Goal: Information Seeking & Learning: Understand process/instructions

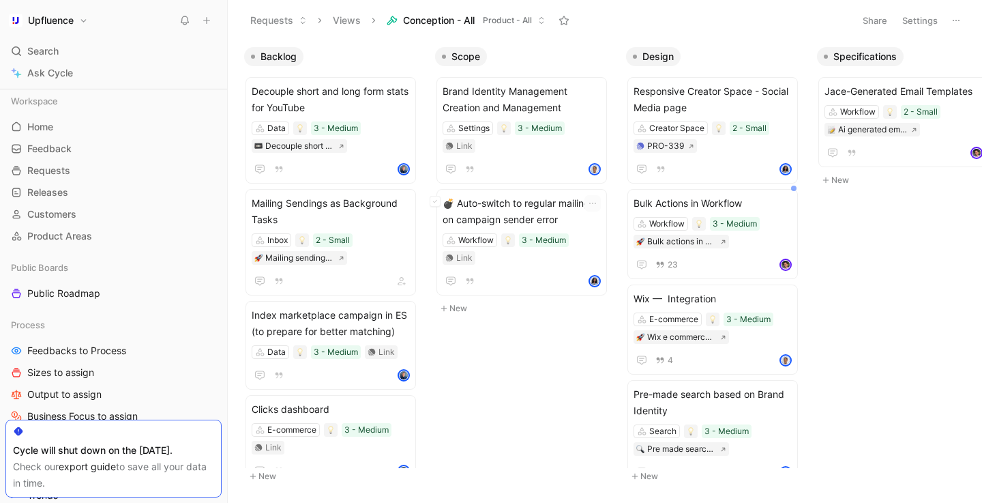
scroll to position [134, 0]
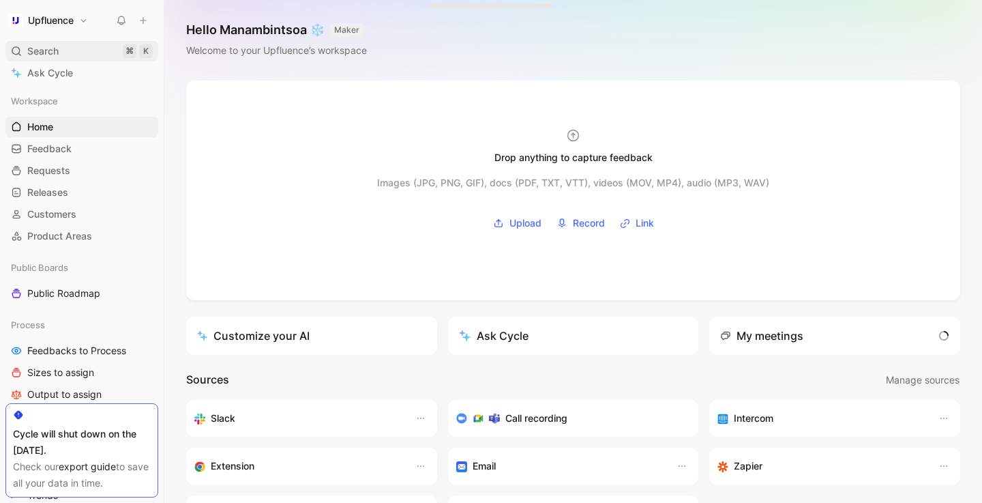
click at [53, 50] on span "Search" at bounding box center [42, 51] width 31 height 16
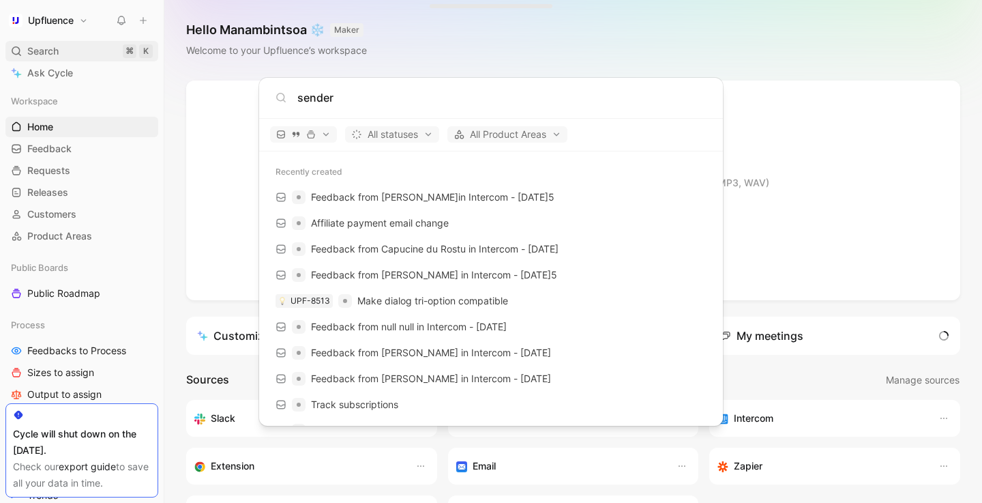
type input "sender"
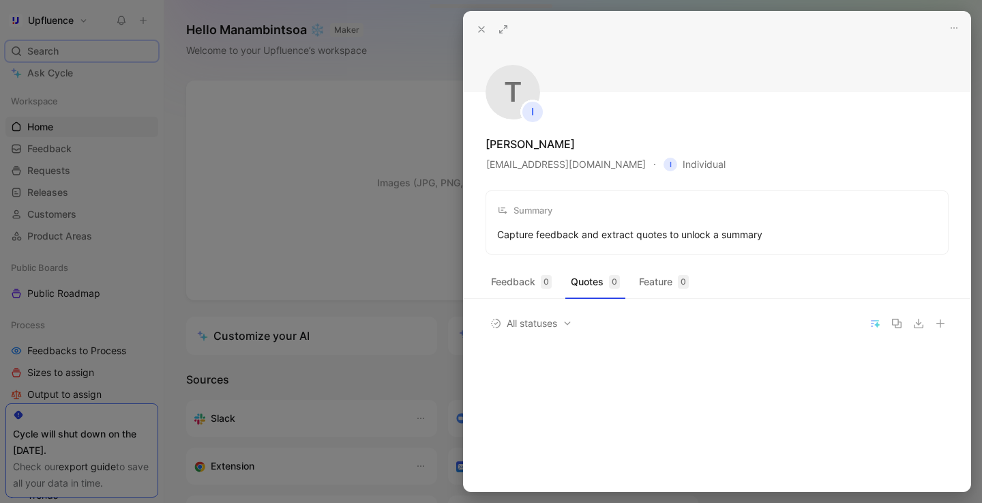
click at [479, 28] on icon at bounding box center [481, 29] width 11 height 11
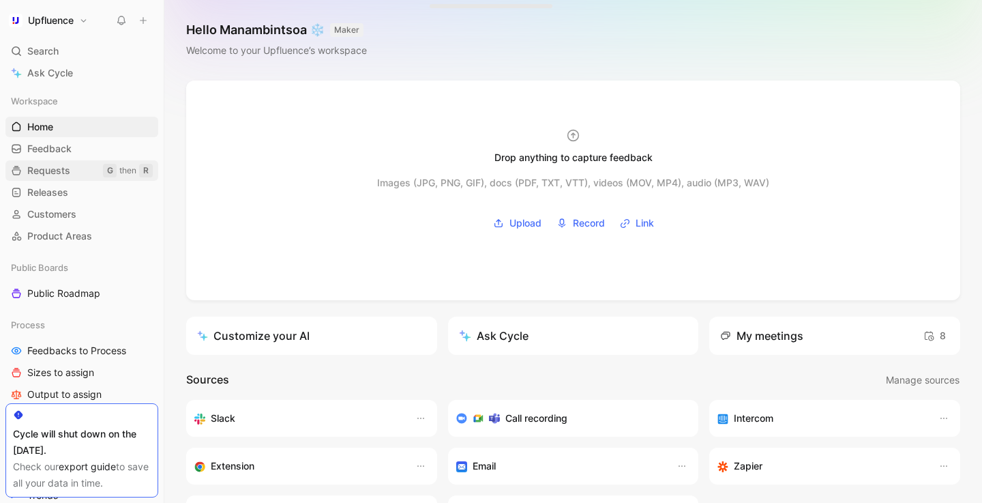
click at [58, 173] on span "Requests" at bounding box center [48, 171] width 43 height 14
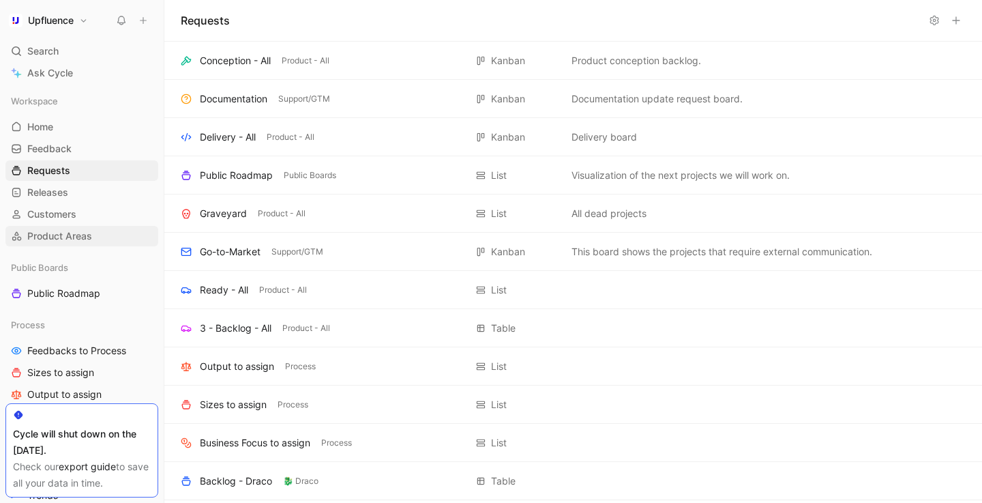
click at [55, 235] on span "Product Areas" at bounding box center [59, 236] width 65 height 14
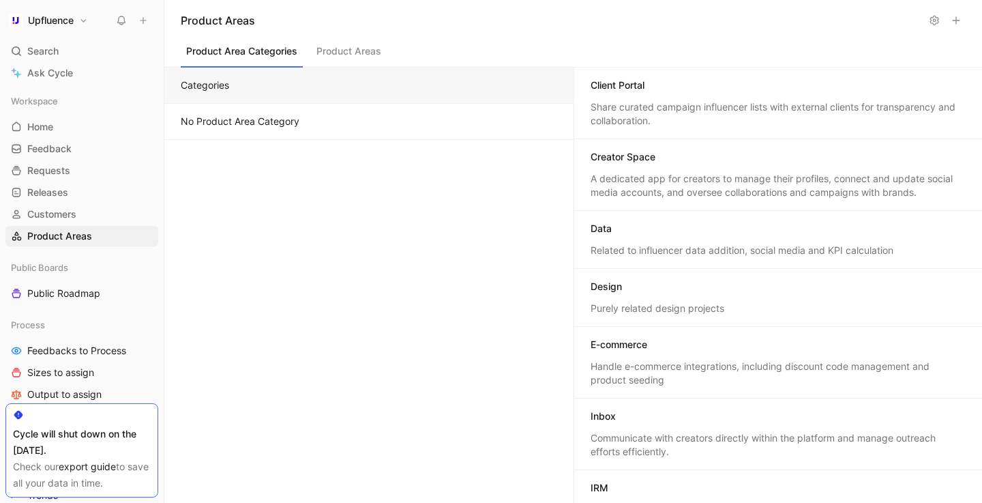
click at [374, 52] on button "Product Areas" at bounding box center [349, 55] width 76 height 26
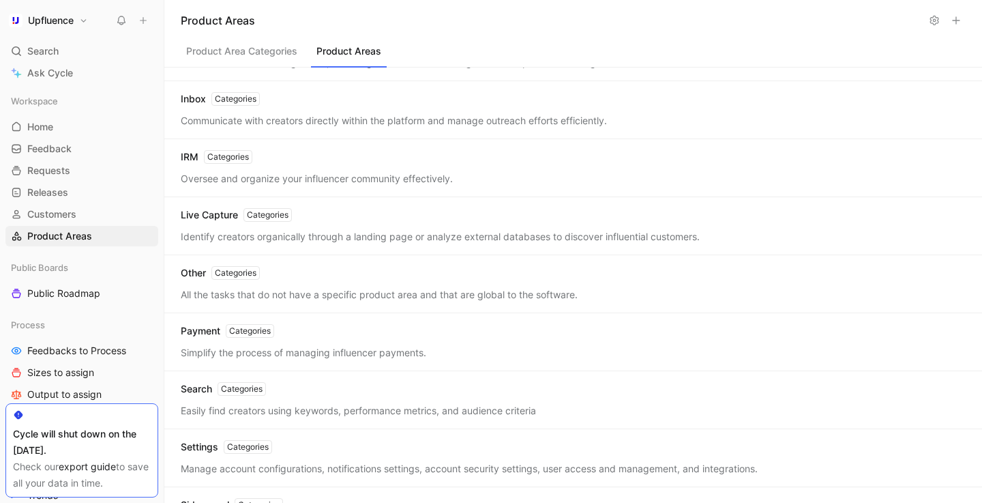
scroll to position [278, 0]
click at [289, 117] on div "Communicate with creators directly within the platform and manage outreach effo…" at bounding box center [573, 120] width 785 height 14
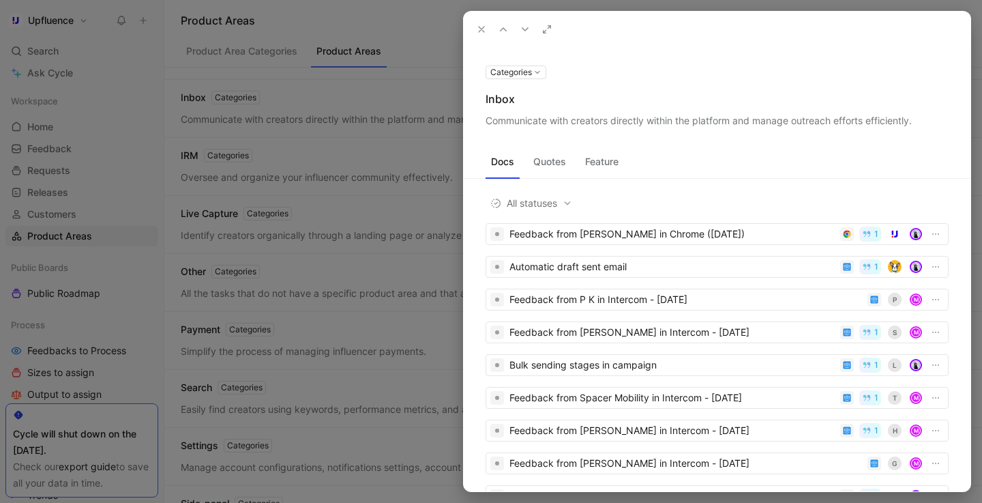
click at [480, 29] on icon at bounding box center [481, 29] width 11 height 11
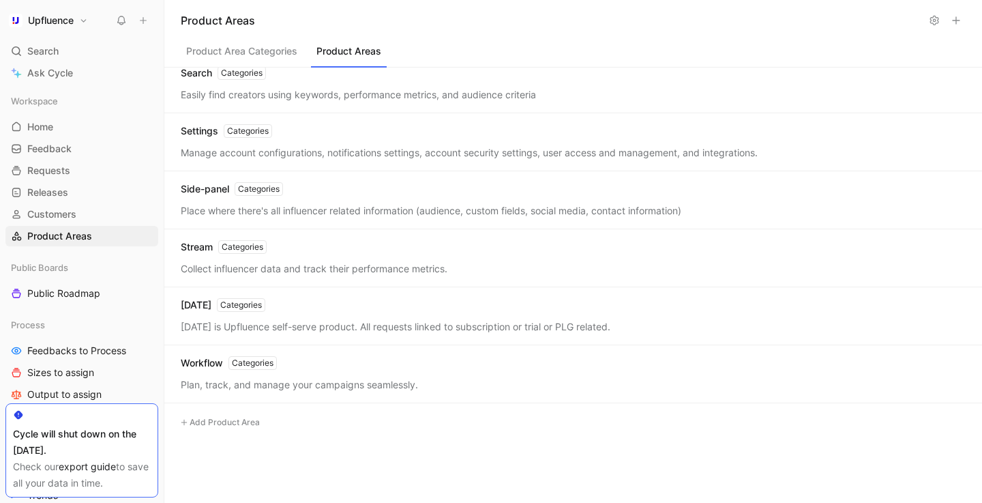
scroll to position [641, 0]
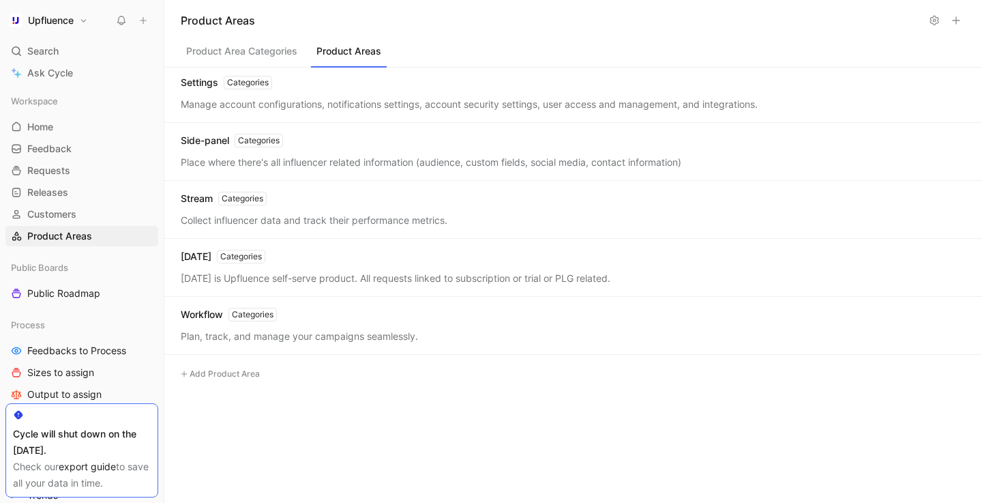
click at [299, 331] on div "Plan, track, and manage your campaigns seamlessly." at bounding box center [573, 336] width 785 height 14
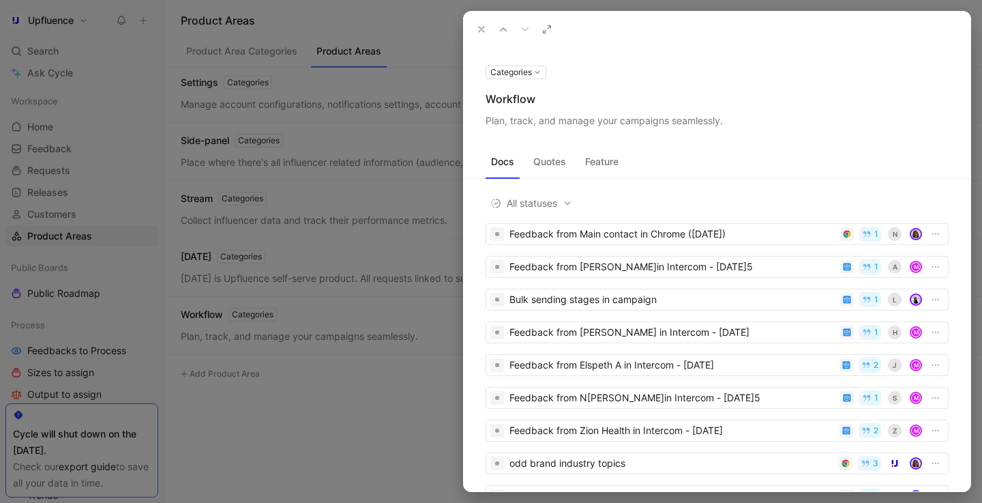
click at [601, 164] on button "Feature" at bounding box center [602, 162] width 44 height 22
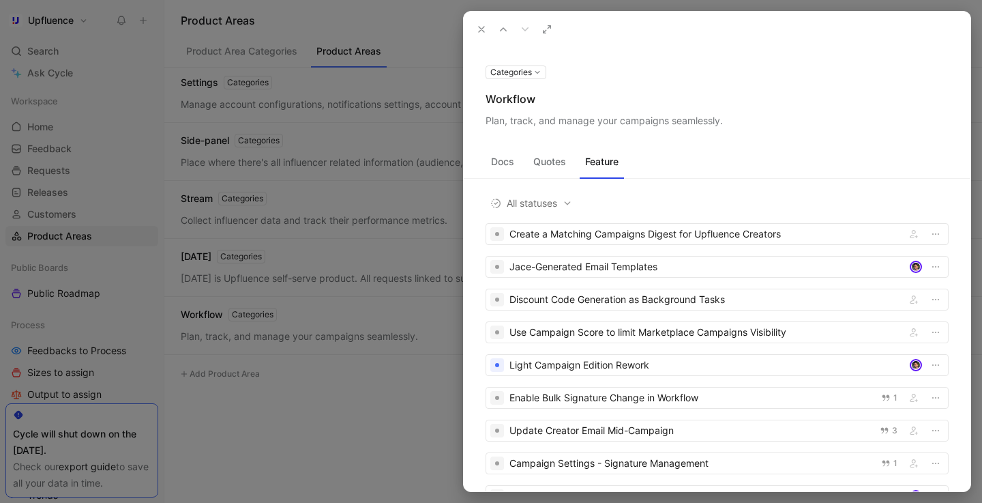
click at [535, 76] on button "Categories" at bounding box center [516, 72] width 61 height 14
click at [535, 76] on div at bounding box center [491, 251] width 982 height 503
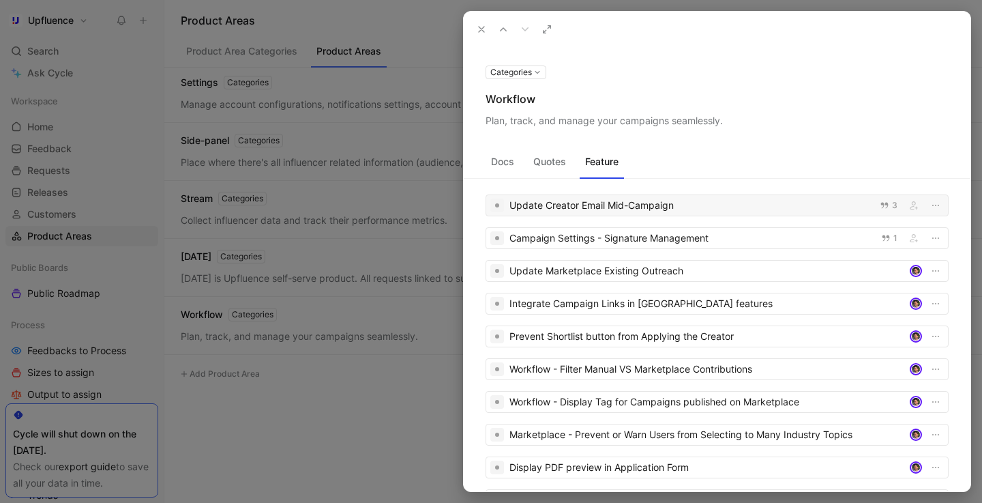
scroll to position [230, 0]
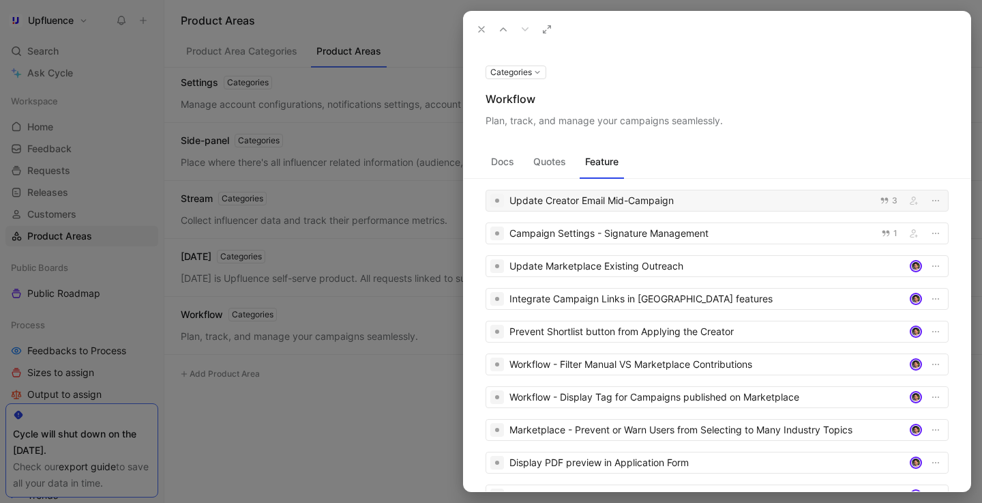
click at [590, 204] on div "Update Creator Email Mid-Campaign" at bounding box center [691, 200] width 362 height 16
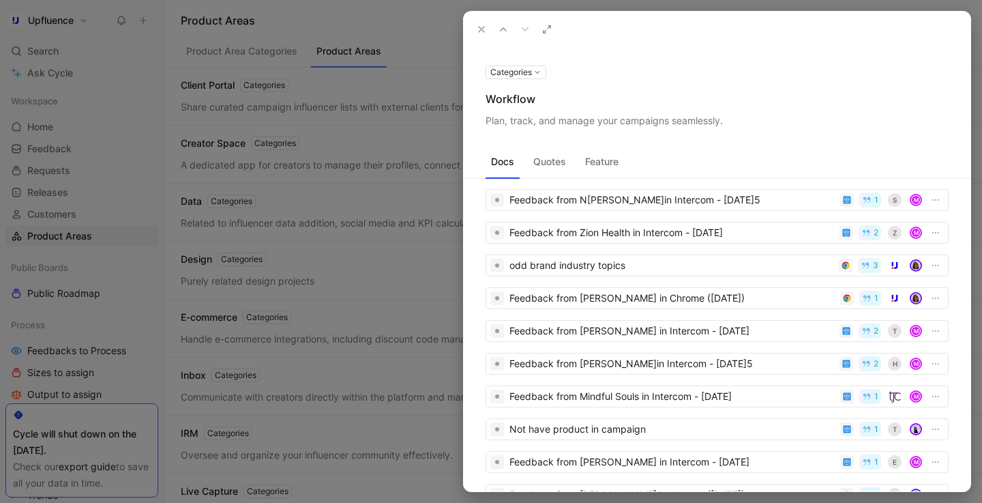
scroll to position [109, 0]
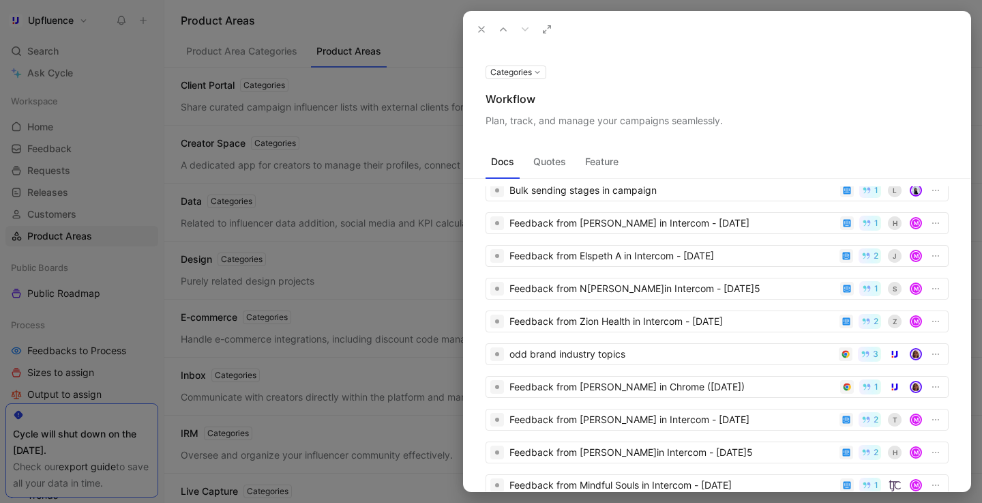
click at [606, 161] on button "Feature" at bounding box center [602, 162] width 44 height 22
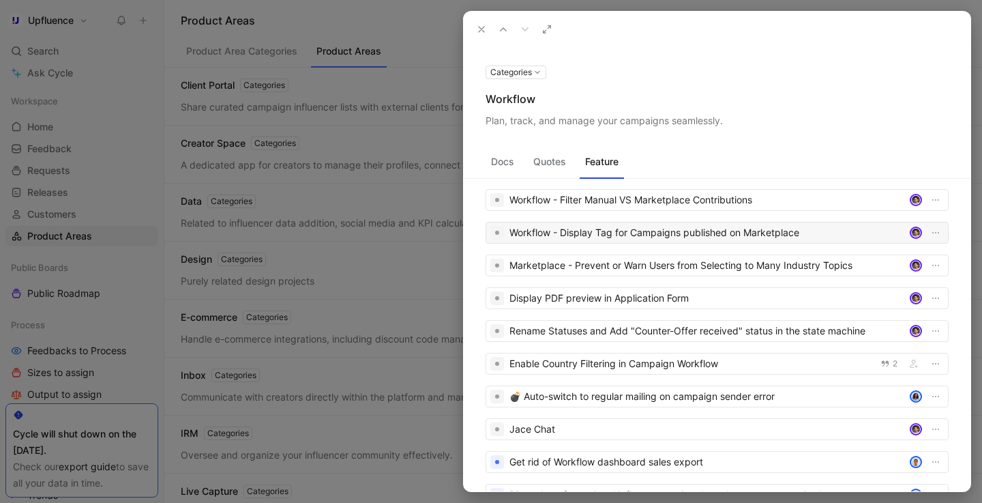
scroll to position [424, 0]
